Goal: Use online tool/utility: Use online tool/utility

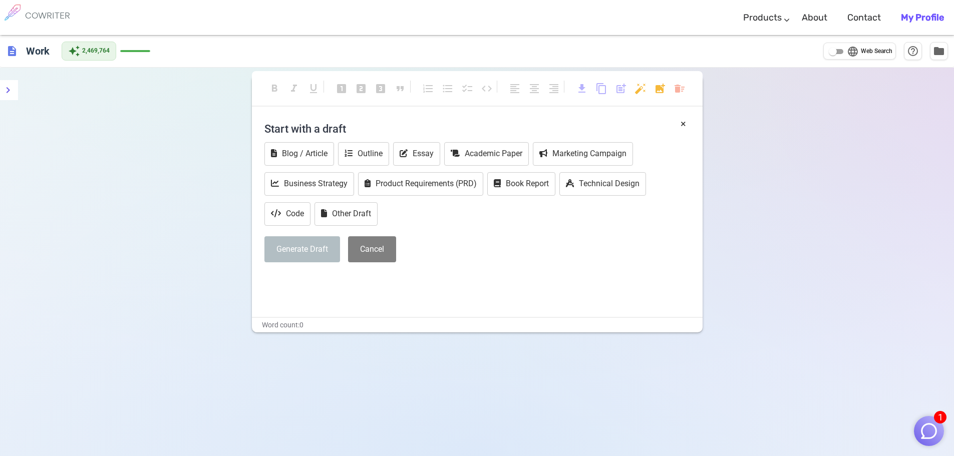
click at [927, 432] on img "button" at bounding box center [928, 431] width 19 height 19
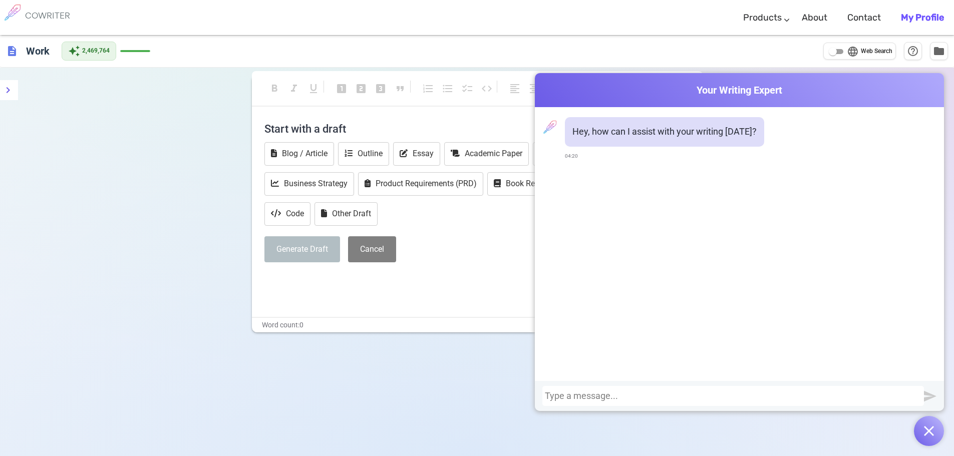
click at [849, 397] on div at bounding box center [733, 396] width 376 height 10
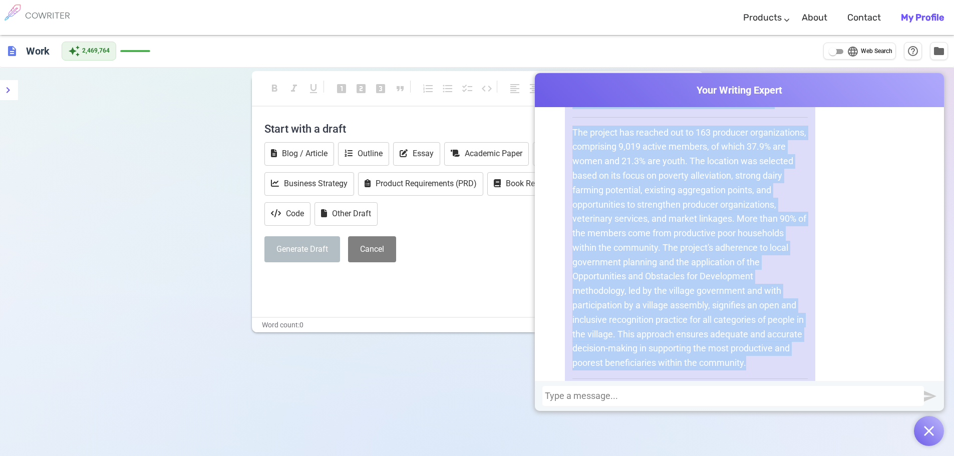
scroll to position [460, 0]
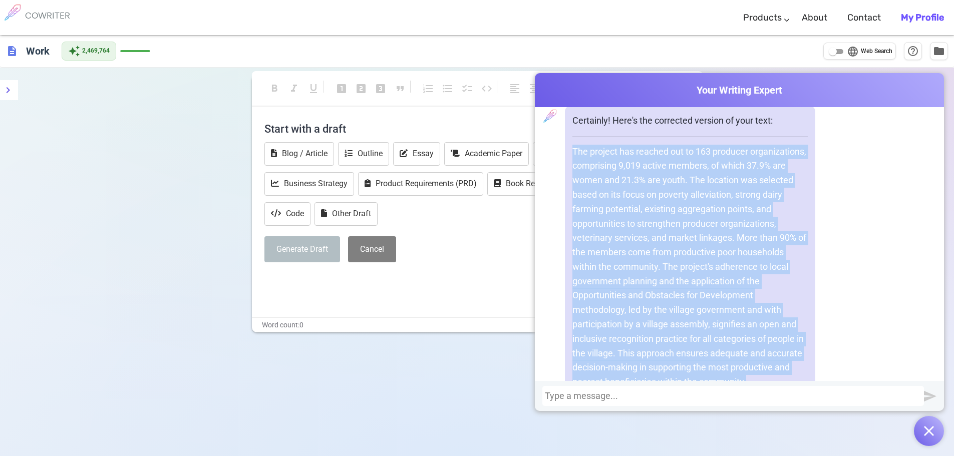
drag, startPoint x: 630, startPoint y: 303, endPoint x: 572, endPoint y: 149, distance: 164.1
click at [566, 145] on div "Certainly! Here's the corrected version of your text: The project has reached o…" at bounding box center [690, 274] width 250 height 336
copy p "The project has reached out to 163 producer organizations, comprising 9,019 act…"
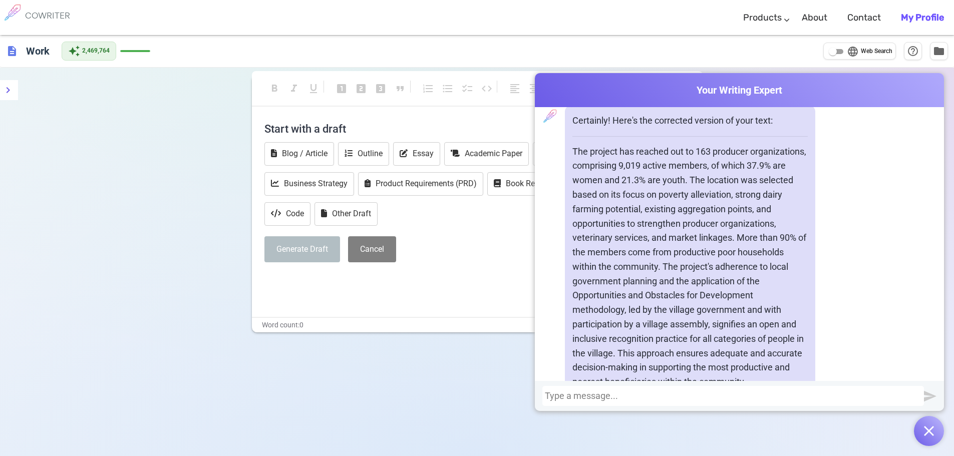
click at [603, 395] on div at bounding box center [733, 396] width 376 height 10
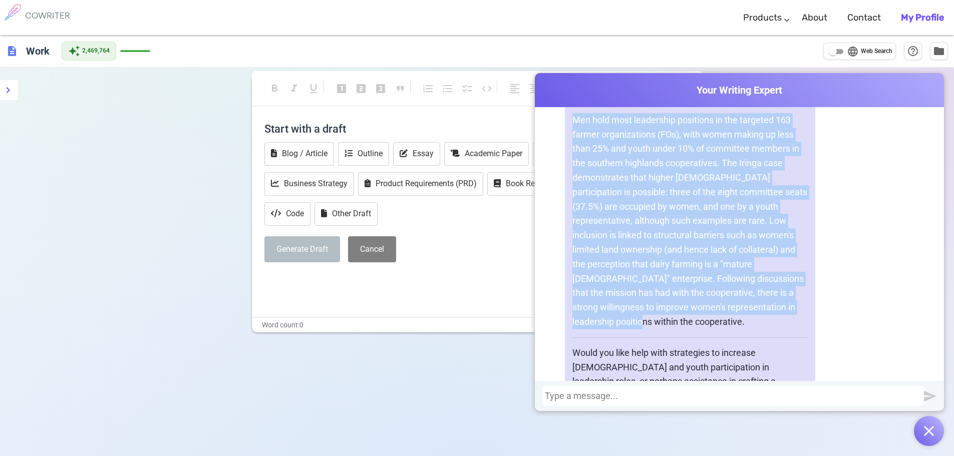
scroll to position [1153, 0]
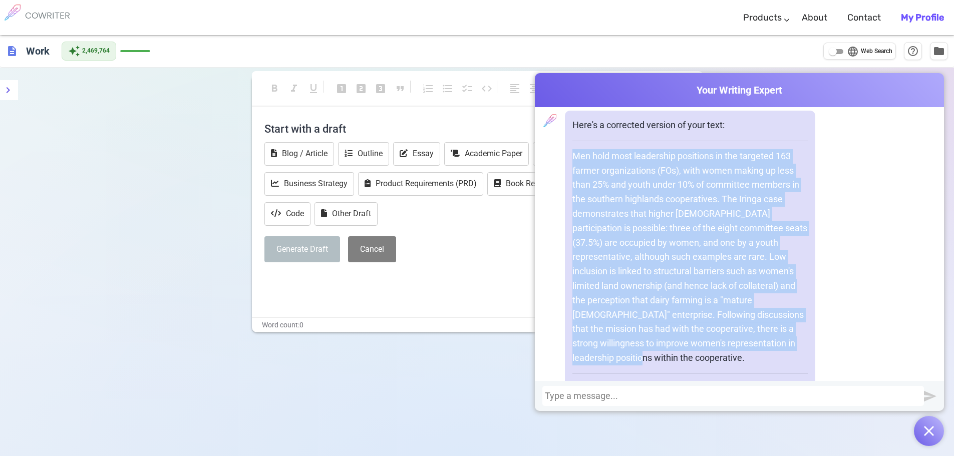
drag, startPoint x: 636, startPoint y: 273, endPoint x: 603, endPoint y: 176, distance: 102.1
click at [565, 171] on div "Here's a corrected version of your text: Men hold most leadership positions in …" at bounding box center [690, 279] width 250 height 336
copy p "Men hold most leadership positions in the targeted 163 farmer organizations (FO…"
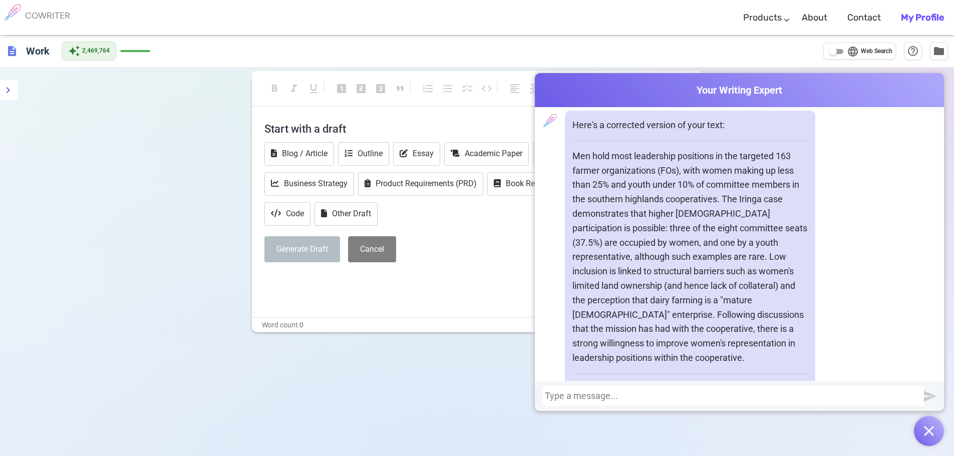
click at [644, 401] on div at bounding box center [732, 396] width 381 height 20
click at [644, 399] on div at bounding box center [733, 396] width 376 height 10
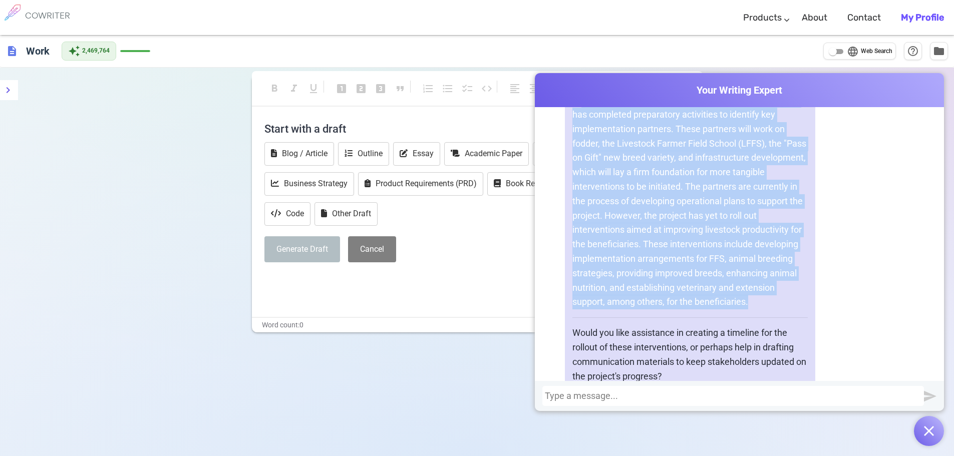
scroll to position [1835, 0]
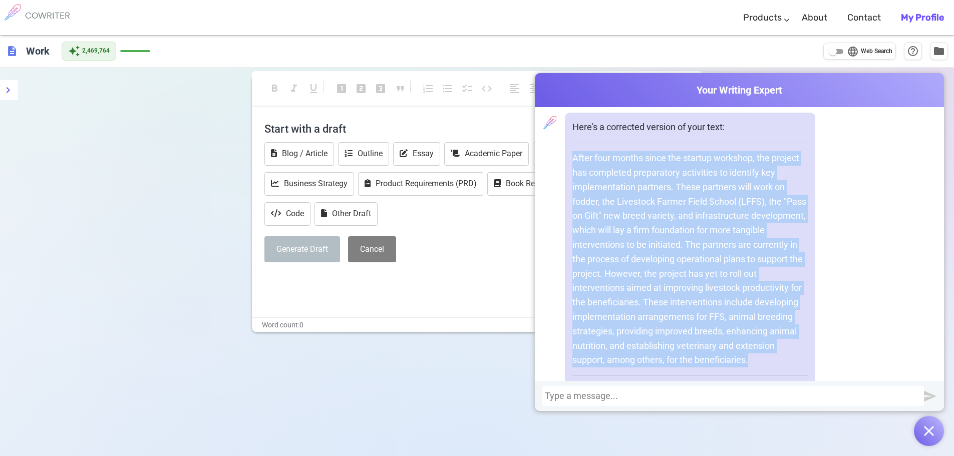
drag, startPoint x: 751, startPoint y: 273, endPoint x: 571, endPoint y: 172, distance: 206.8
click at [565, 175] on div "Here's a corrected version of your text: After four months since the startup wo…" at bounding box center [690, 281] width 250 height 336
copy p "After four months since the startup workshop, the project has completed prepara…"
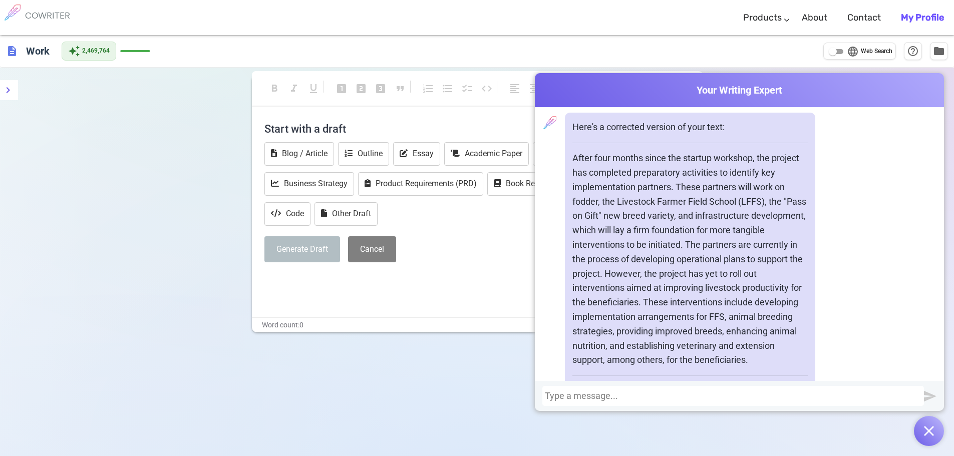
click at [561, 399] on div at bounding box center [733, 396] width 376 height 10
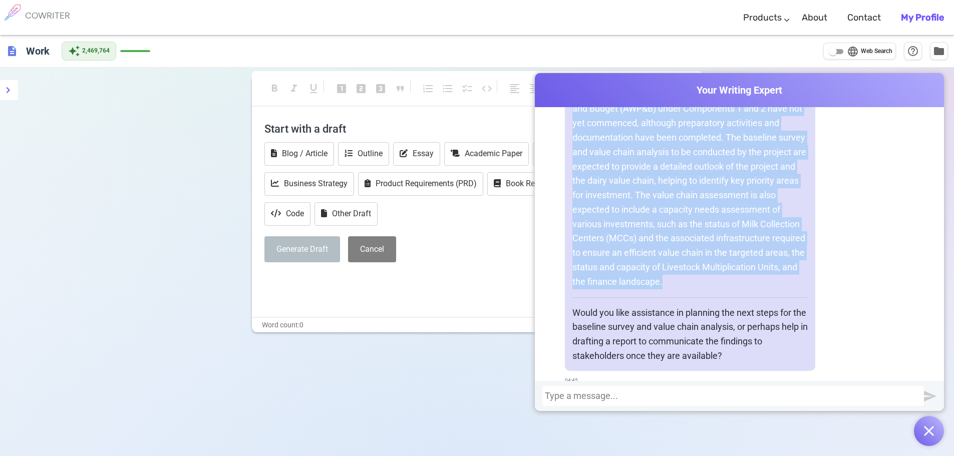
scroll to position [2530, 0]
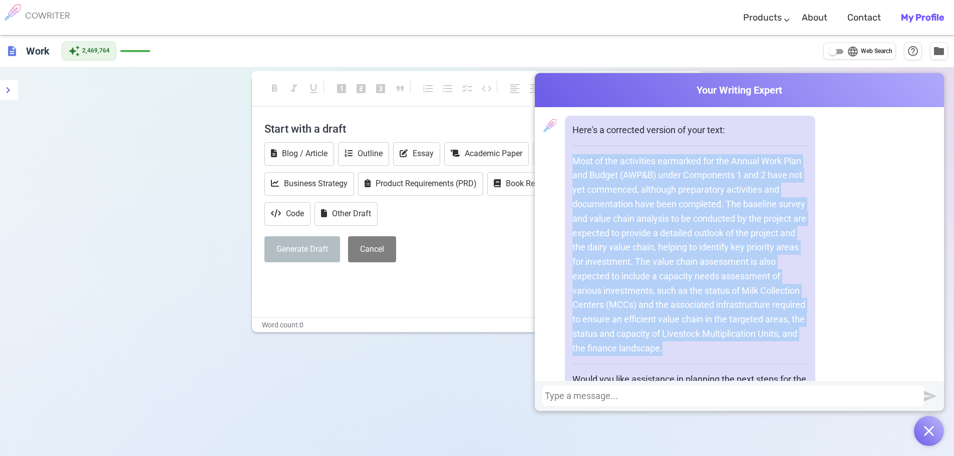
drag, startPoint x: 665, startPoint y: 269, endPoint x: 609, endPoint y: 189, distance: 97.4
click at [568, 171] on div "Here's a corrected version of your text: Most of the activities earmarked for t…" at bounding box center [690, 277] width 250 height 322
